Goal: Navigation & Orientation: Go to known website

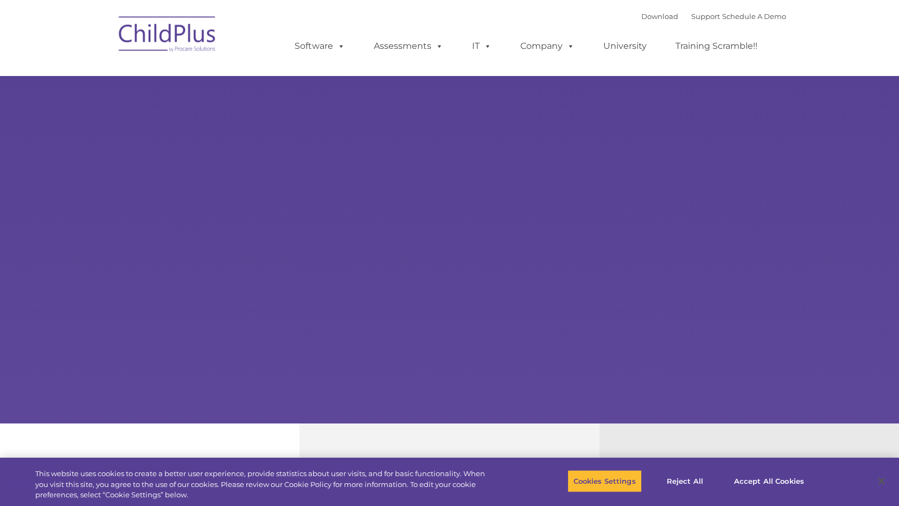
select select "MEDIUM"
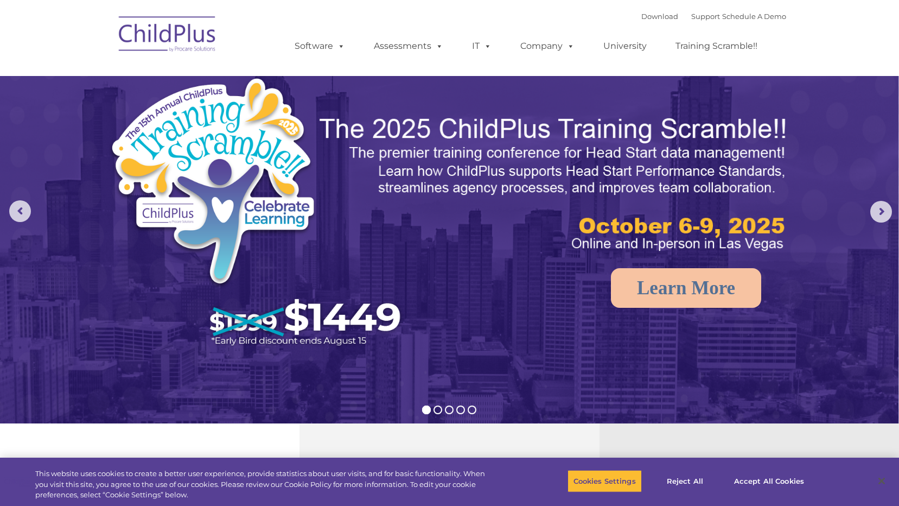
click at [170, 47] on img at bounding box center [167, 36] width 108 height 54
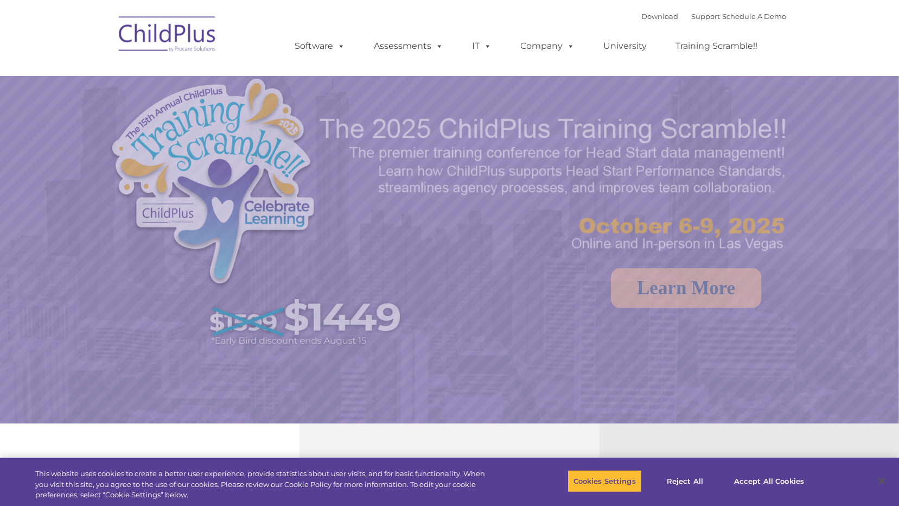
select select "MEDIUM"
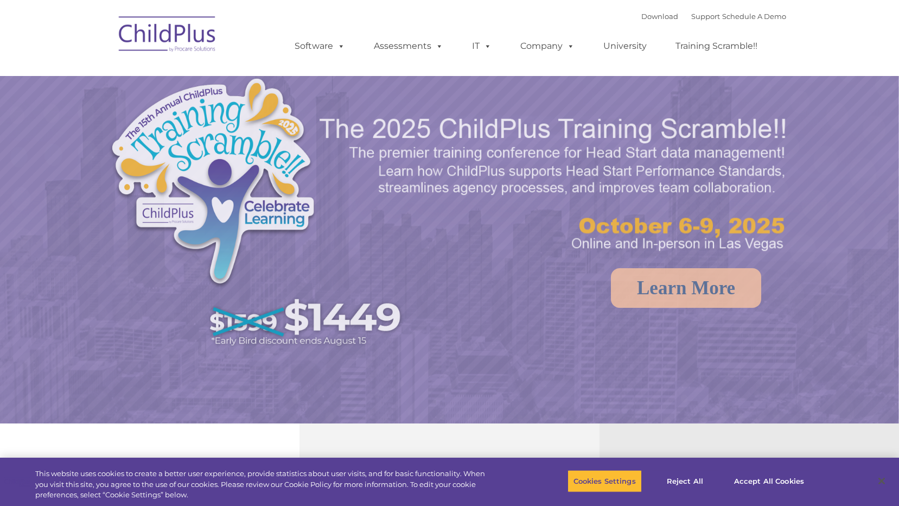
select select "MEDIUM"
